Goal: Transaction & Acquisition: Purchase product/service

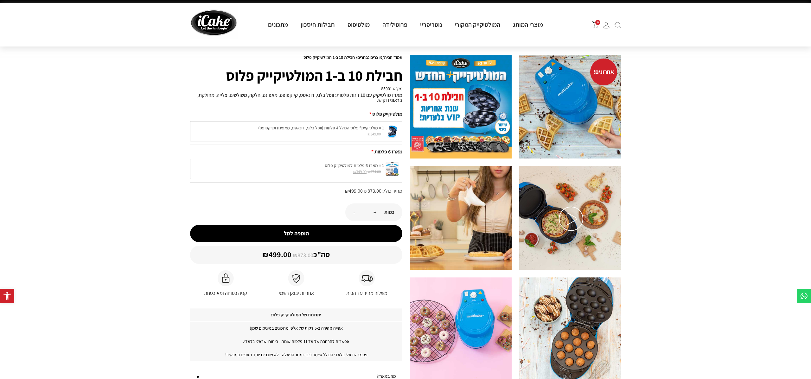
scroll to position [12, 0]
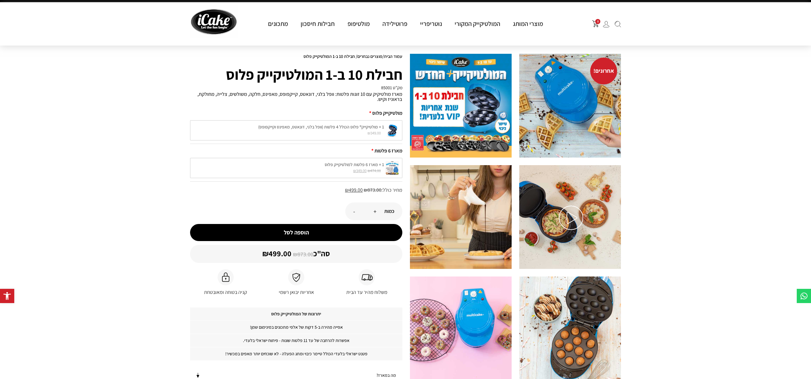
click at [377, 174] on div "1 × מארז 6 פלטות למולטיקייק פלוס ₪ 474.00 המחיר המקורי היה: ₪474.00. ₪ 349.00 ה…" at bounding box center [296, 168] width 212 height 20
click at [370, 166] on div "1 × מארז 6 פלטות למולטיקייק פלוס ₪ 474.00 המחיר המקורי היה: ₪474.00. ₪ 349.00 ה…" at bounding box center [296, 168] width 212 height 20
click at [355, 177] on div "1 × מארז 6 פלטות למולטיקייק פלוס ₪ 474.00 המחיר המקורי היה: ₪474.00. ₪ 349.00 ה…" at bounding box center [296, 168] width 212 height 20
click at [355, 172] on div "1 × מארז 6 פלטות למולטיקייק פלוס ₪ 474.00 המחיר המקורי היה: ₪474.00. ₪ 349.00 ה…" at bounding box center [296, 168] width 212 height 20
click at [371, 170] on div "1 × מארז 6 פלטות למולטיקייק פלוס ₪ 474.00 המחיר המקורי היה: ₪474.00. ₪ 349.00 ה…" at bounding box center [296, 168] width 212 height 20
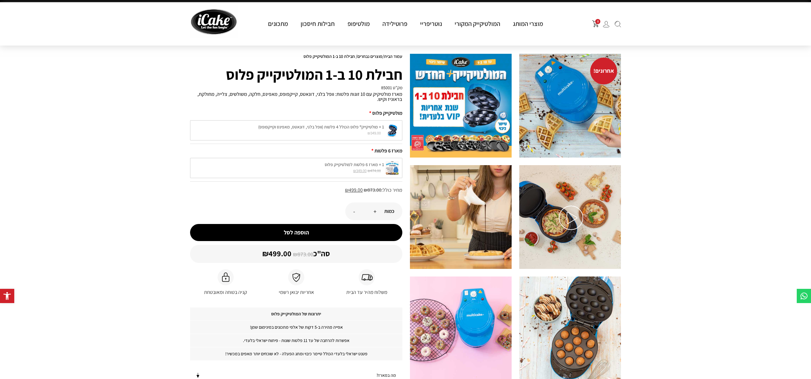
click at [384, 165] on div "1 × מארז 6 פלטות למולטיקייק פלוס ₪ 474.00 המחיר המקורי היה: ₪474.00. ₪ 349.00 ה…" at bounding box center [296, 168] width 212 height 20
click at [393, 166] on div "1 × מארז 6 פלטות למולטיקייק פלוס ₪ 474.00 המחיר המקורי היה: ₪474.00. ₪ 349.00 ה…" at bounding box center [296, 168] width 212 height 20
click at [390, 170] on div "1 × מארז 6 פלטות למולטיקייק פלוס ₪ 474.00 המחיר המקורי היה: ₪474.00. ₪ 349.00 ה…" at bounding box center [296, 168] width 212 height 20
click at [389, 170] on div "1 × מארז 6 פלטות למולטיקייק פלוס ₪ 474.00 המחיר המקורי היה: ₪474.00. ₪ 349.00 ה…" at bounding box center [296, 168] width 212 height 20
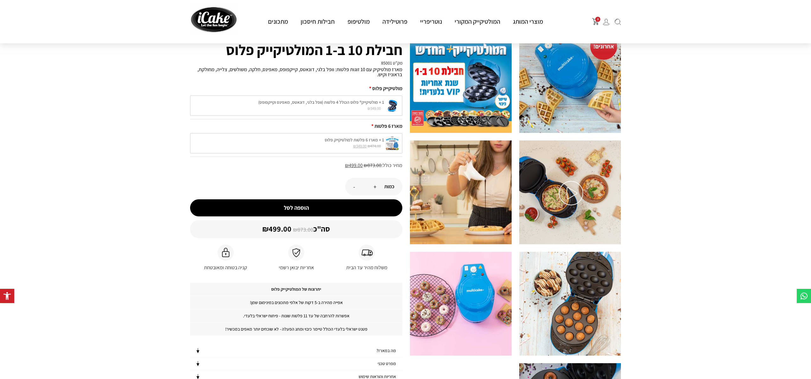
scroll to position [0, 0]
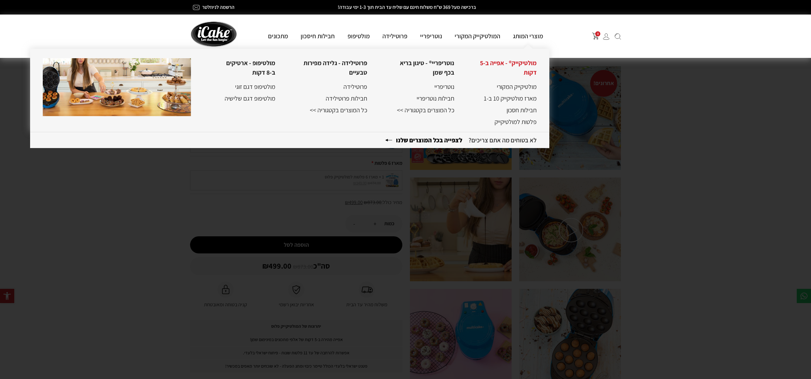
click at [496, 66] on link "מולטיקייק® - אפייה ב-5 דקות" at bounding box center [508, 68] width 57 height 18
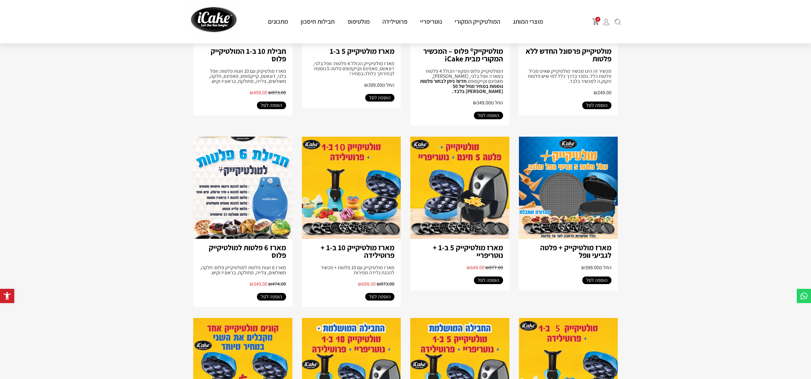
scroll to position [230, 0]
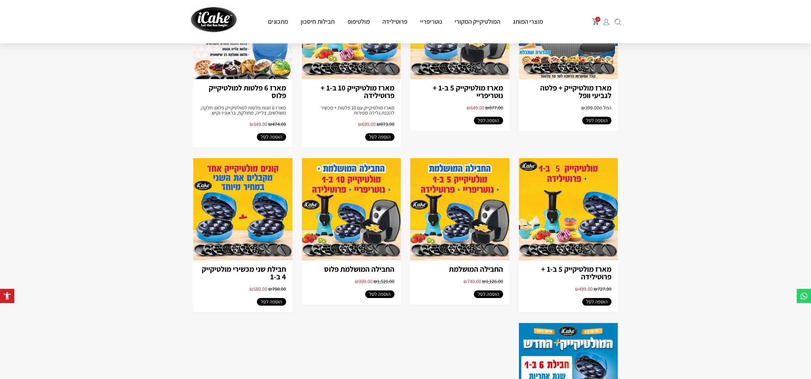
click at [655, 237] on section "עמוד הבית / מגוון מוצרי המותג iCake / מולטיקייק מולטיקייק מולטיקייק פרסונל החדש…" at bounding box center [405, 110] width 811 height 774
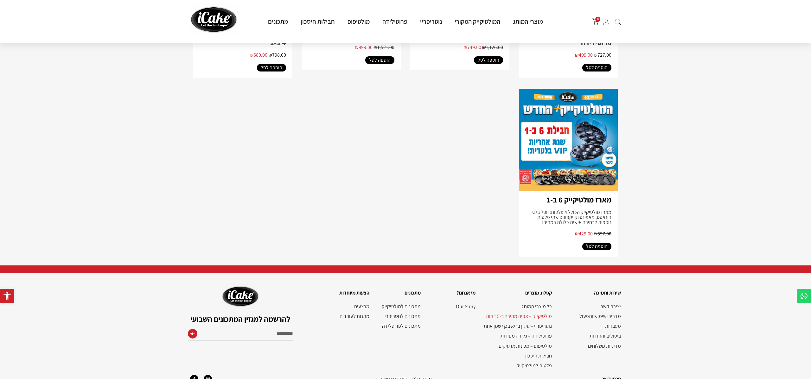
scroll to position [589, 0]
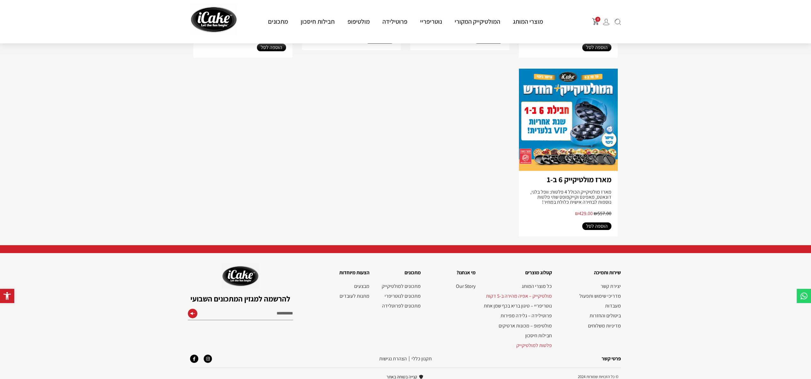
click at [541, 343] on link "פלטות למולטיקייק" at bounding box center [517, 346] width 70 height 6
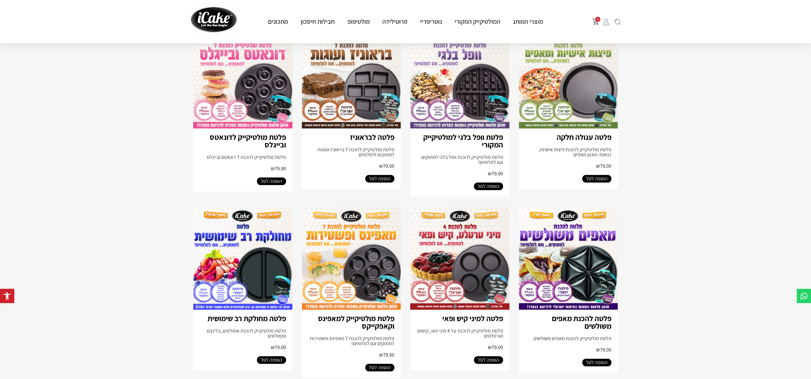
scroll to position [282, 0]
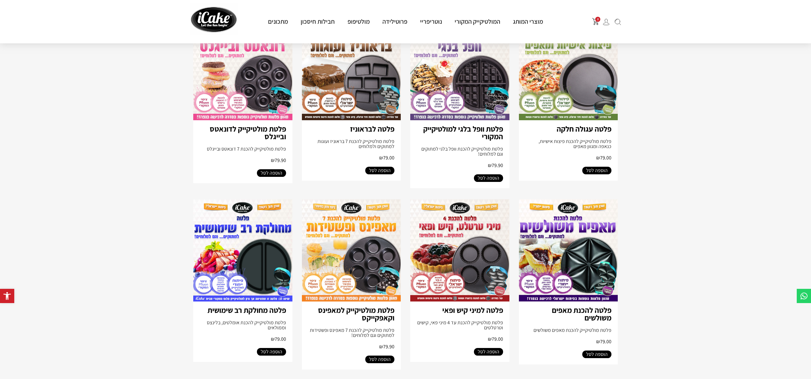
click at [595, 130] on link "פלטה עגולה חלקה" at bounding box center [583, 129] width 55 height 10
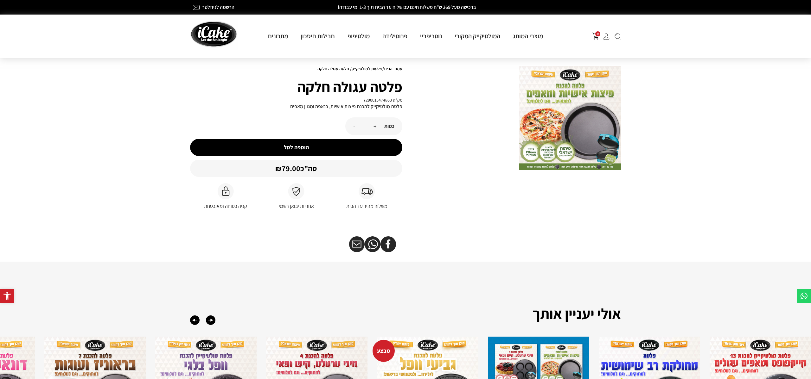
scroll to position [2, 0]
